Goal: Transaction & Acquisition: Book appointment/travel/reservation

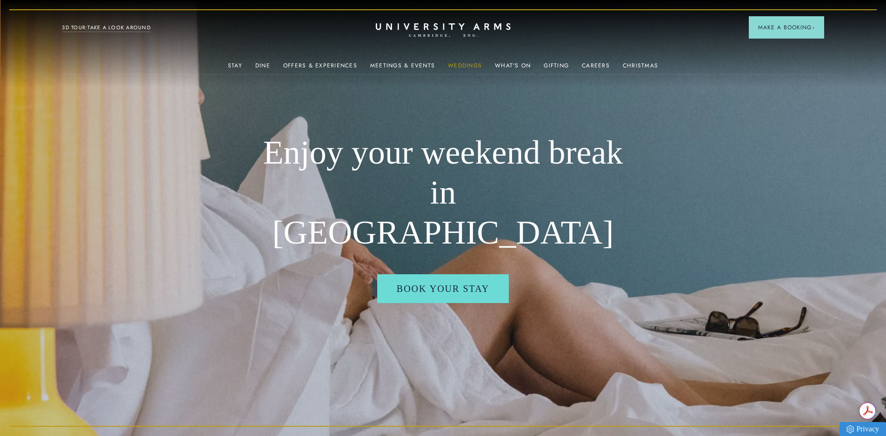
click at [469, 68] on link "Weddings" at bounding box center [465, 68] width 34 height 12
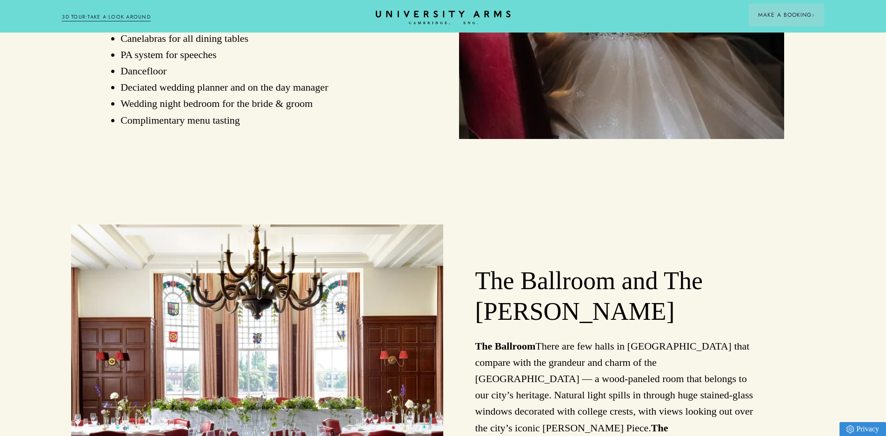
scroll to position [792, 0]
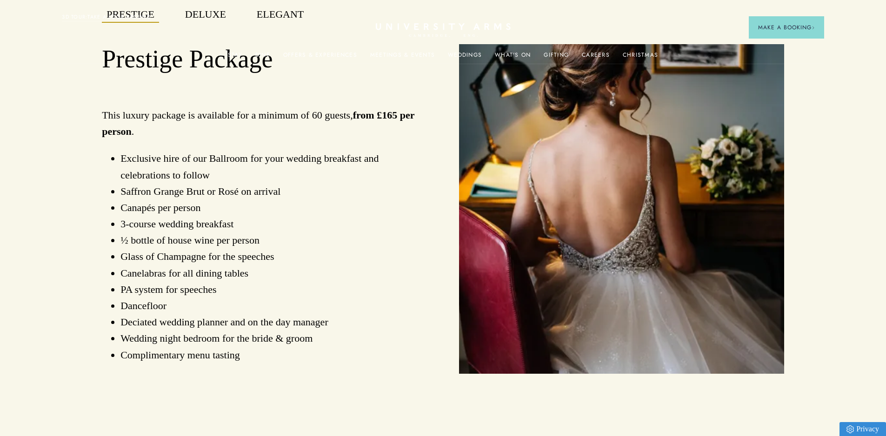
click at [198, 17] on div "Stay Suites Superior Rooms Classic Rooms Cosy Rooms Dine Restaurant Bar Afterno…" at bounding box center [443, 16] width 762 height 11
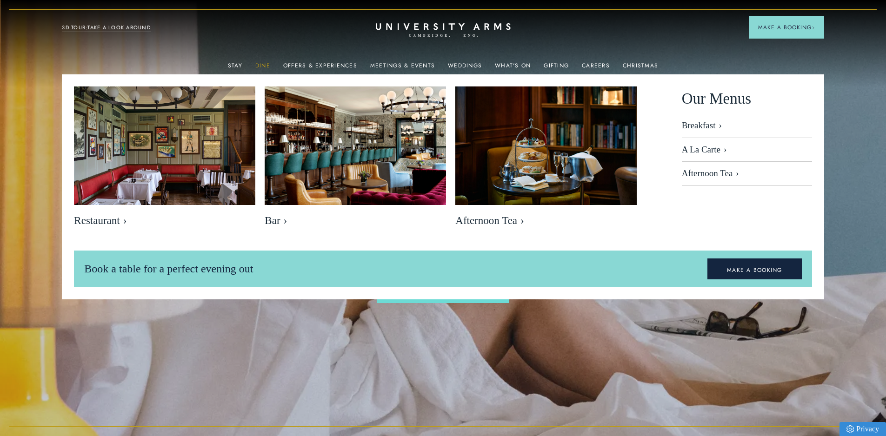
click at [262, 62] on link "Dine" at bounding box center [262, 68] width 15 height 12
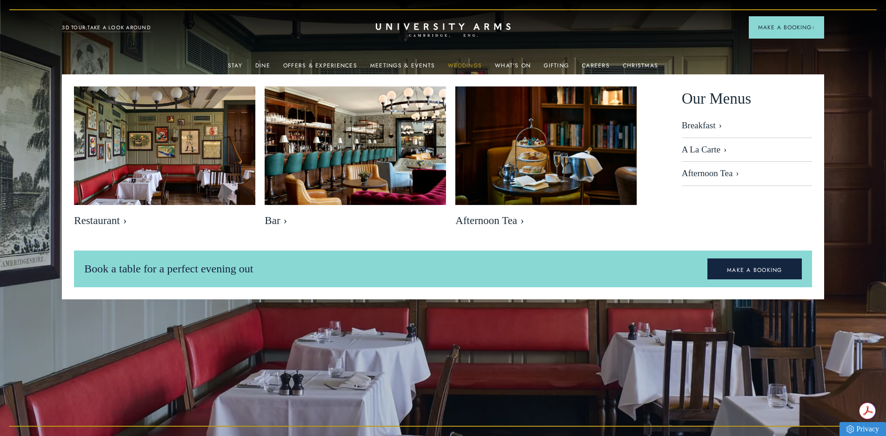
click at [452, 69] on link "Weddings" at bounding box center [465, 68] width 34 height 12
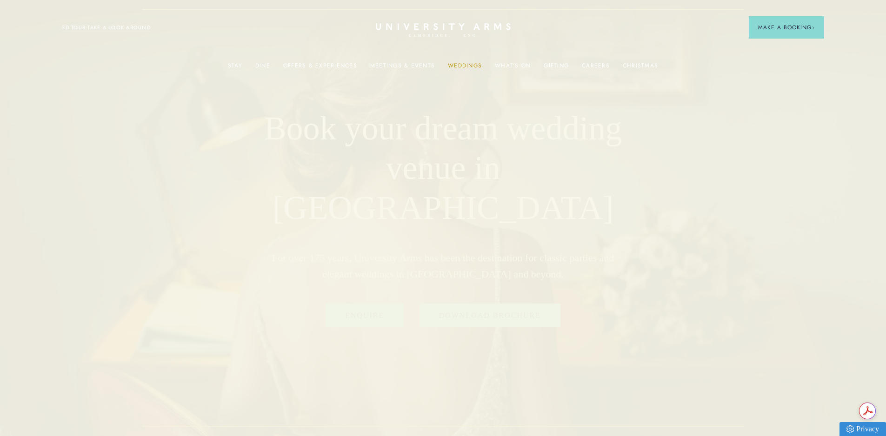
click at [456, 64] on link "Weddings" at bounding box center [465, 68] width 34 height 12
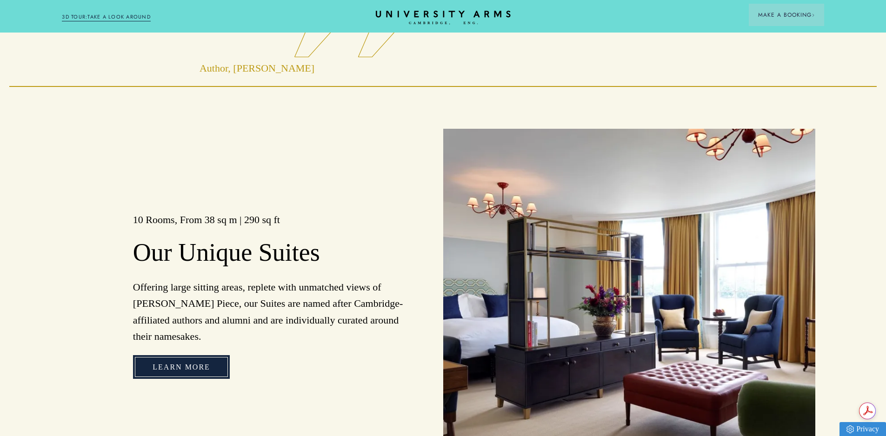
click at [206, 376] on link "Learn more" at bounding box center [181, 367] width 97 height 24
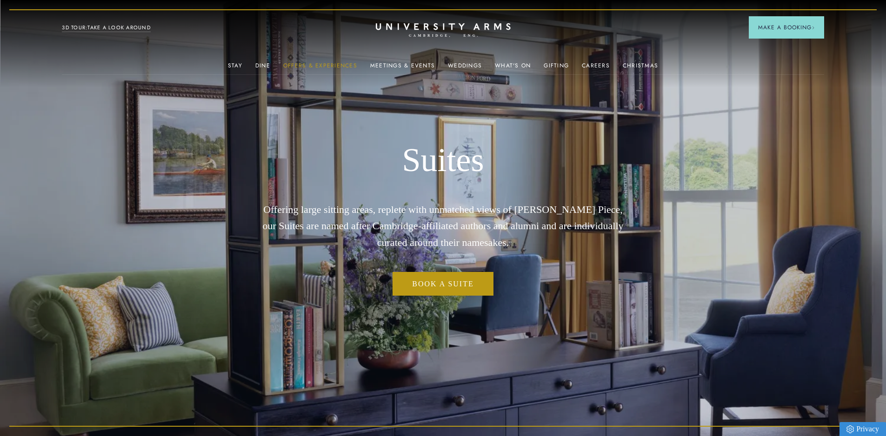
click at [336, 64] on link "Offers & Experiences" at bounding box center [320, 68] width 74 height 12
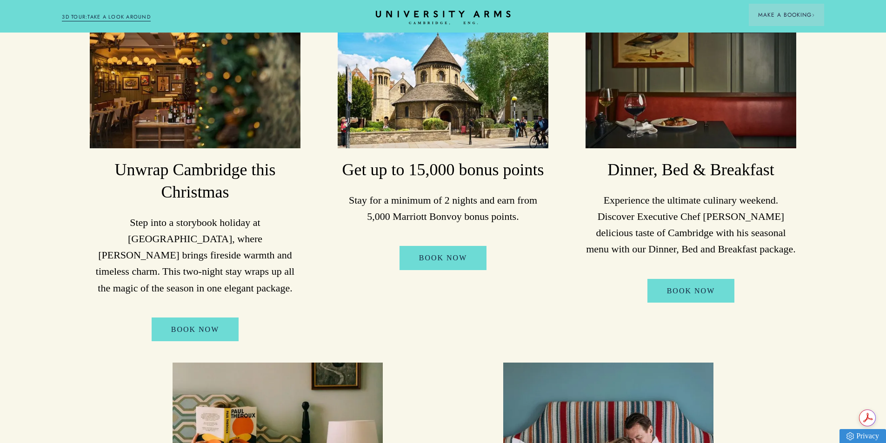
click at [210, 134] on img at bounding box center [195, 78] width 210 height 140
click at [234, 105] on img at bounding box center [195, 78] width 210 height 140
click at [179, 238] on p "Step into a storybook holiday at University Arms, where Christmas brings firesi…" at bounding box center [195, 255] width 210 height 82
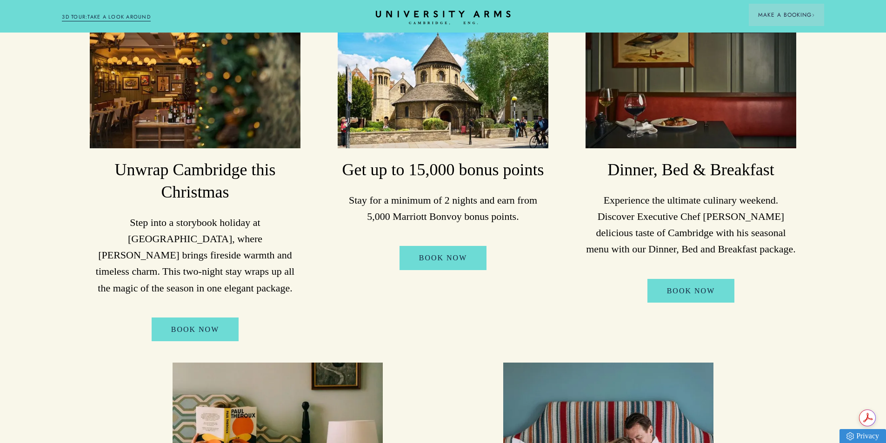
click at [190, 329] on div "BOOK NOW" at bounding box center [195, 335] width 219 height 35
click at [189, 321] on link "BOOK NOW" at bounding box center [195, 330] width 87 height 24
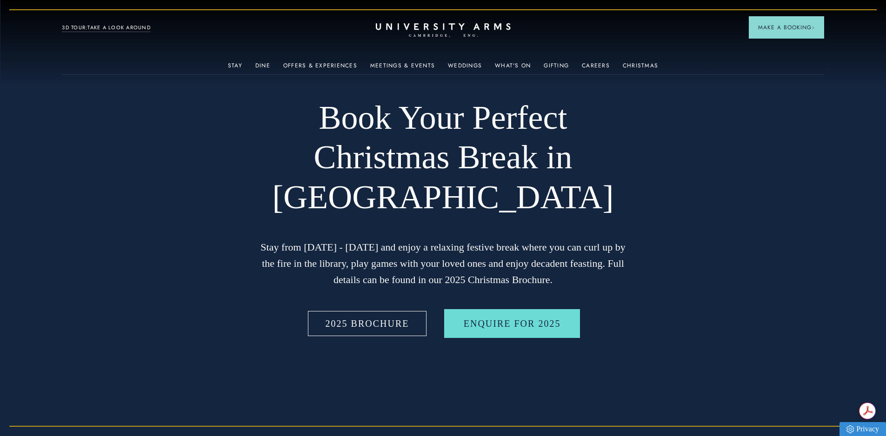
click at [346, 329] on link "2025 BROCHURE" at bounding box center [367, 323] width 123 height 29
